Goal: Information Seeking & Learning: Learn about a topic

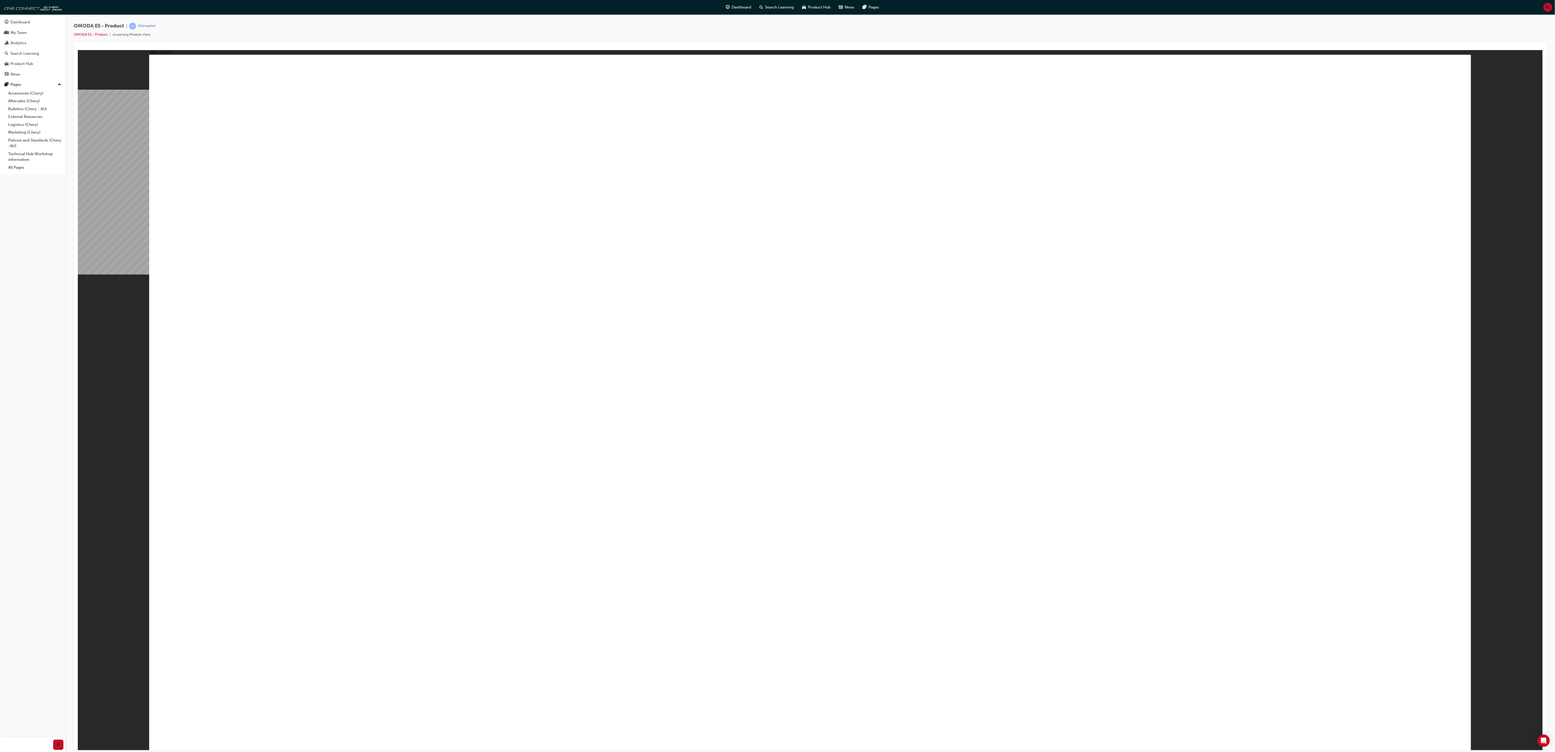
drag, startPoint x: 1380, startPoint y: 120, endPoint x: 1383, endPoint y: 123, distance: 4.5
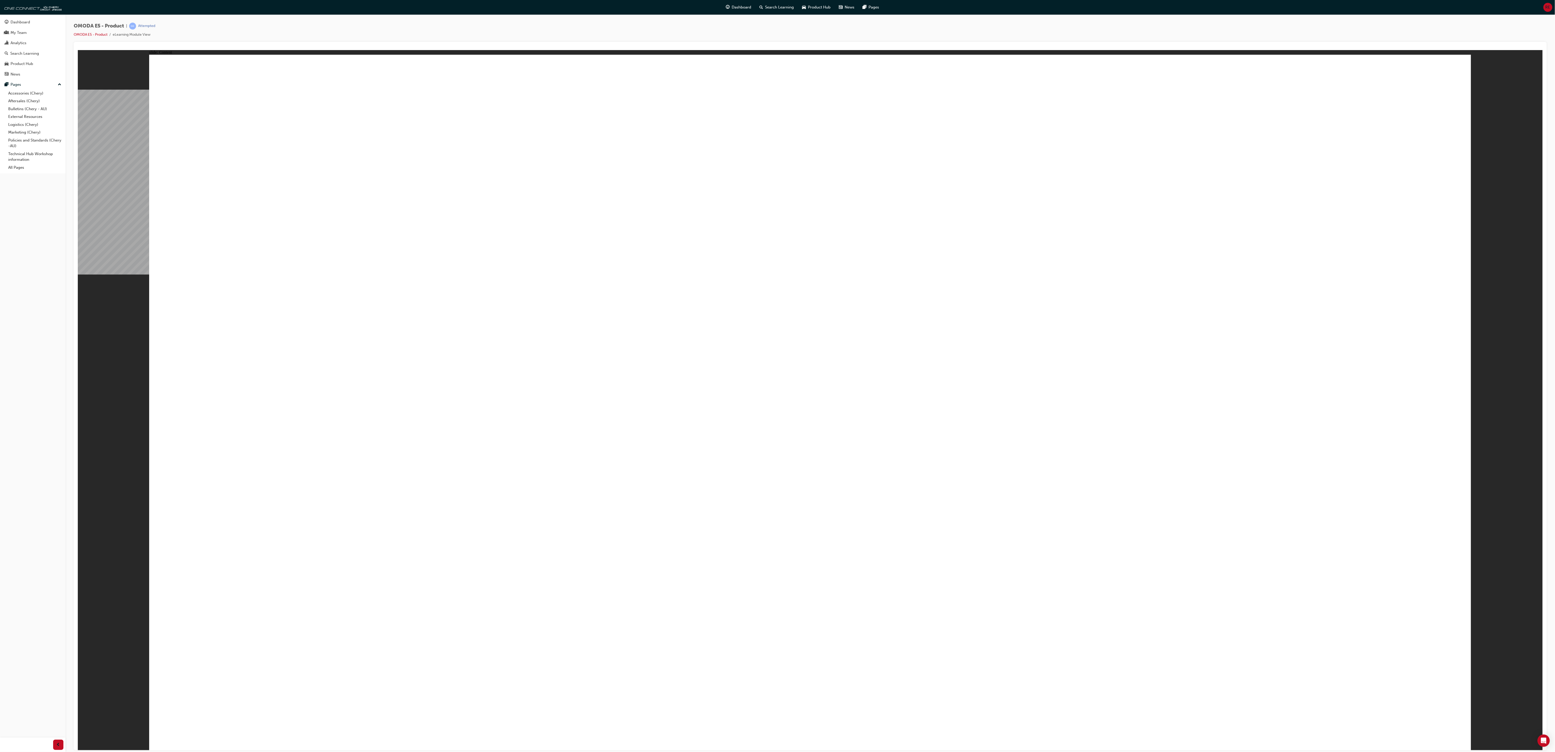
drag, startPoint x: 414, startPoint y: 548, endPoint x: 522, endPoint y: 520, distance: 111.4
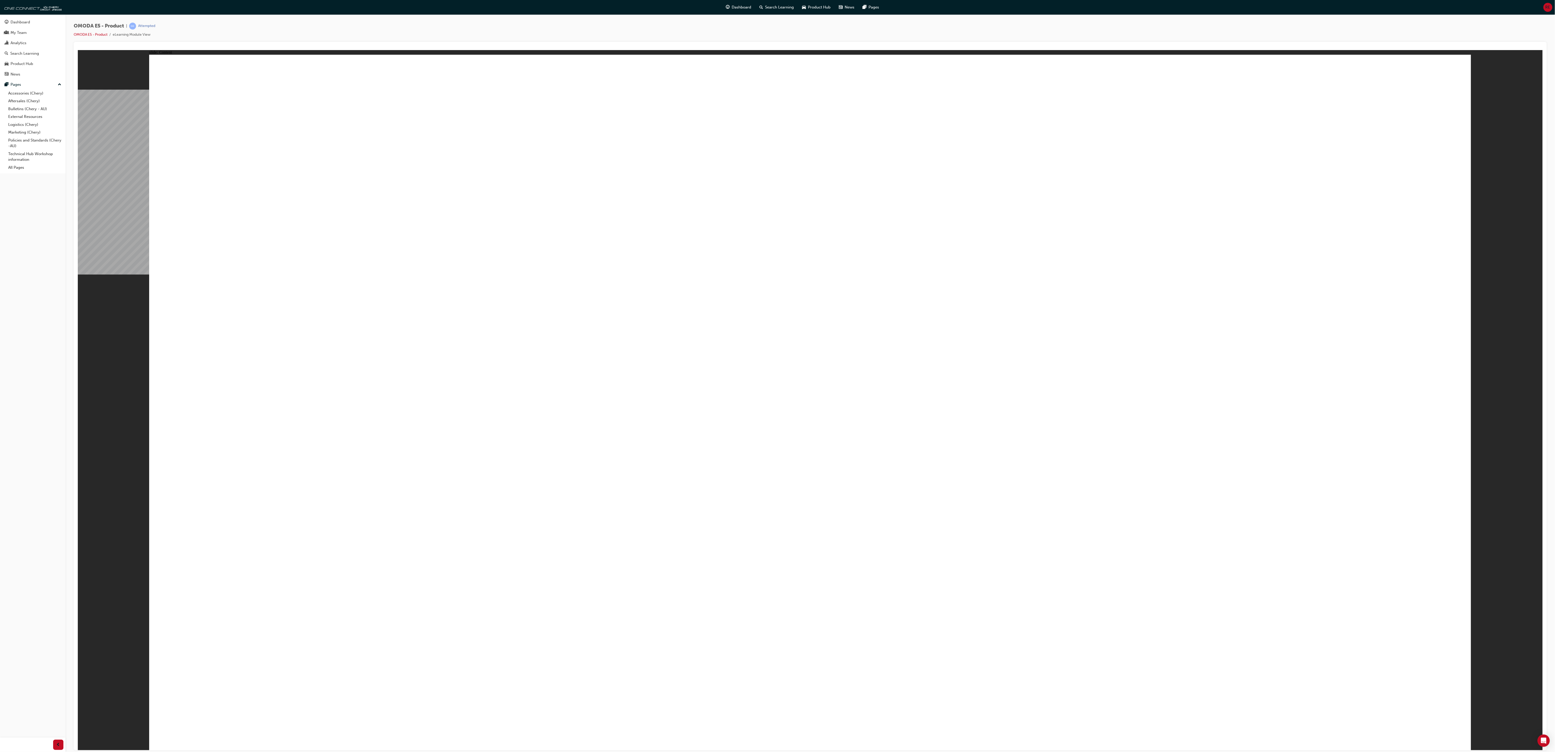
drag, startPoint x: 392, startPoint y: 494, endPoint x: 387, endPoint y: 500, distance: 8.3
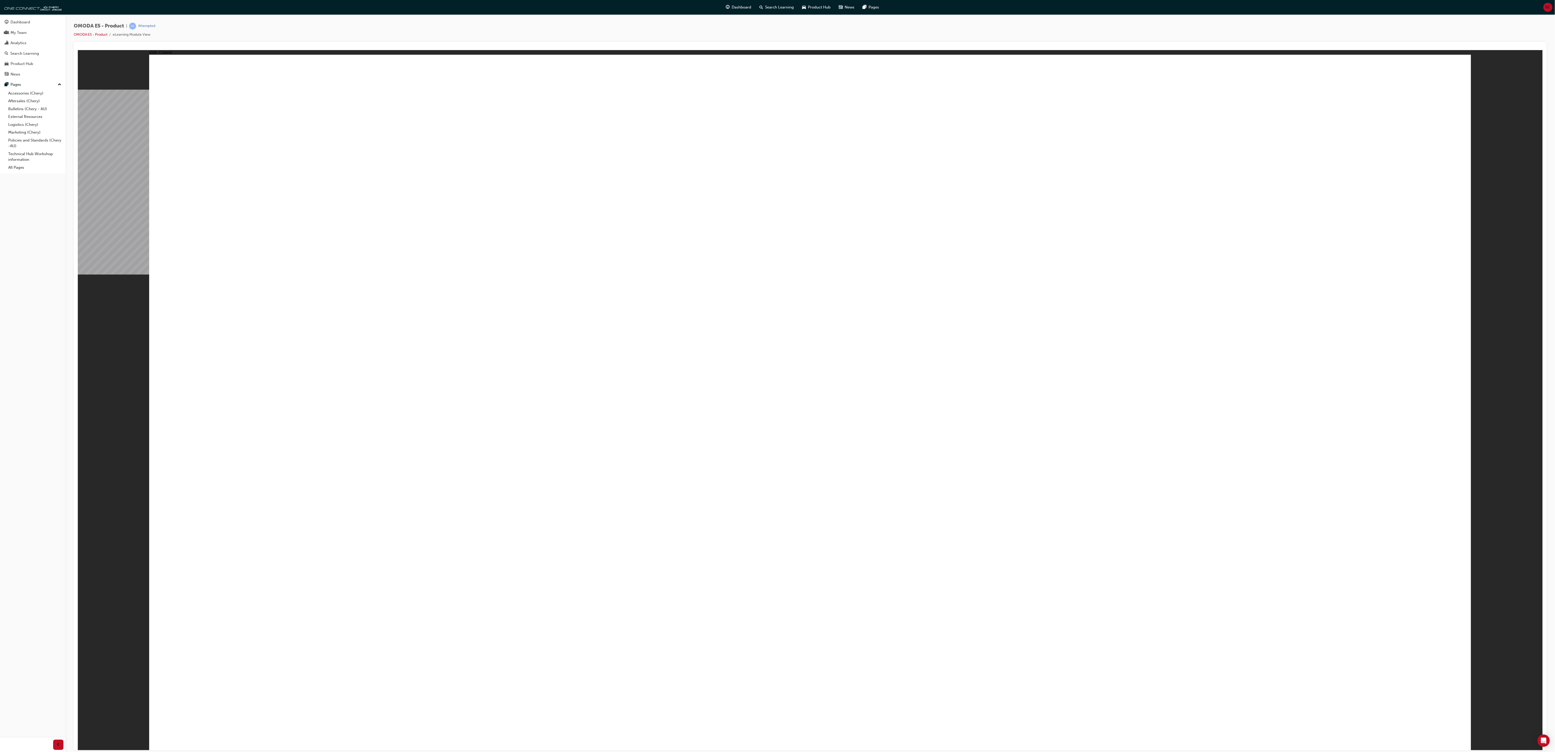
drag, startPoint x: 504, startPoint y: 545, endPoint x: 650, endPoint y: 504, distance: 152.2
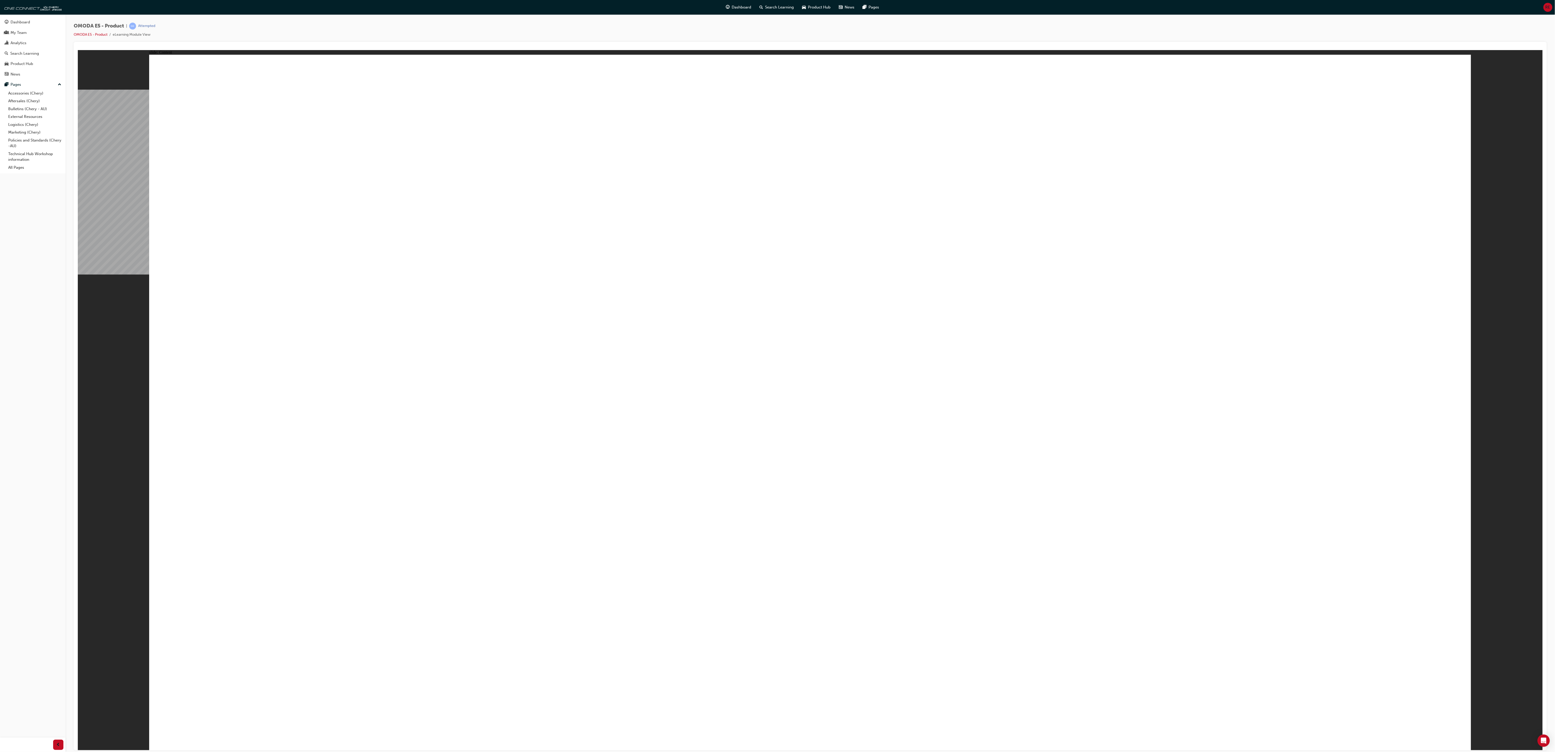
drag, startPoint x: 1207, startPoint y: 463, endPoint x: 1209, endPoint y: 469, distance: 6.2
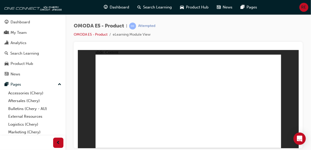
drag, startPoint x: 1507, startPoint y: 1, endPoint x: 184, endPoint y: 34, distance: 1323.1
click at [184, 34] on div "OMODA E5 - Product | Attempted OMODA E5 - Product eLearning Module View" at bounding box center [188, 32] width 229 height 19
click at [175, 7] on div "Search Learning" at bounding box center [155, 7] width 43 height 11
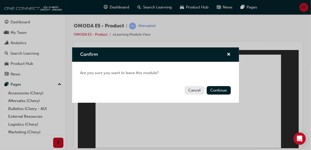
click at [196, 8] on div "Confirm Are you sure you want to leave this module? Cancel Continue" at bounding box center [155, 75] width 311 height 150
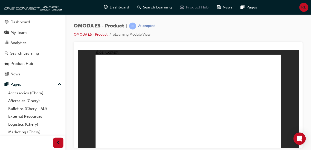
click at [194, 7] on span "Product Hub" at bounding box center [197, 7] width 23 height 6
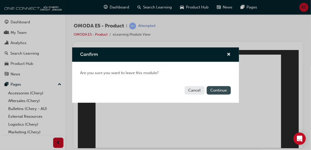
click at [218, 91] on button "Continue" at bounding box center [219, 90] width 24 height 8
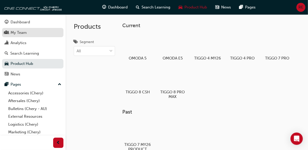
click at [36, 37] on link "My Team" at bounding box center [32, 33] width 61 height 10
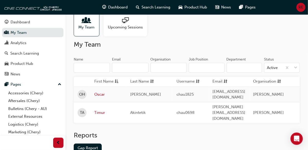
scroll to position [8, 0]
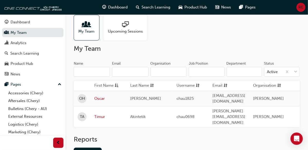
click at [126, 35] on div "Upcoming Sessions" at bounding box center [125, 28] width 44 height 26
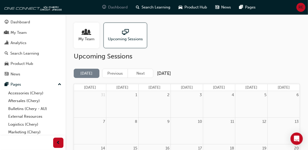
click at [129, 10] on div "Dashboard" at bounding box center [115, 7] width 34 height 11
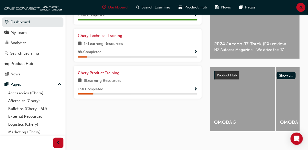
scroll to position [150, 0]
